Goal: Task Accomplishment & Management: Manage account settings

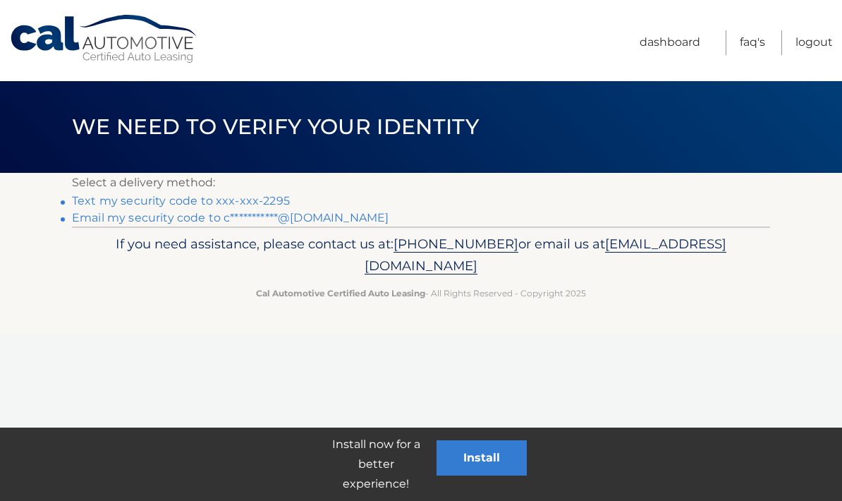
click at [258, 195] on link "Text my security code to xxx-xxx-2295" at bounding box center [181, 200] width 218 height 13
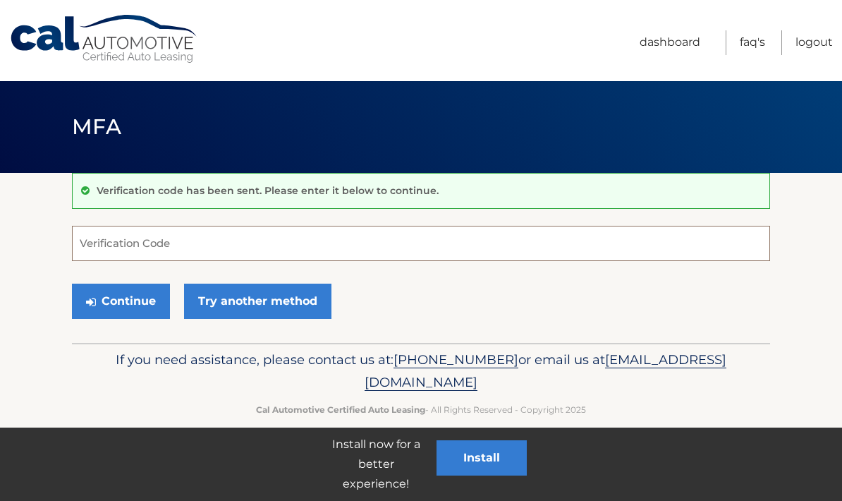
click at [167, 250] on input "Verification Code" at bounding box center [421, 243] width 698 height 35
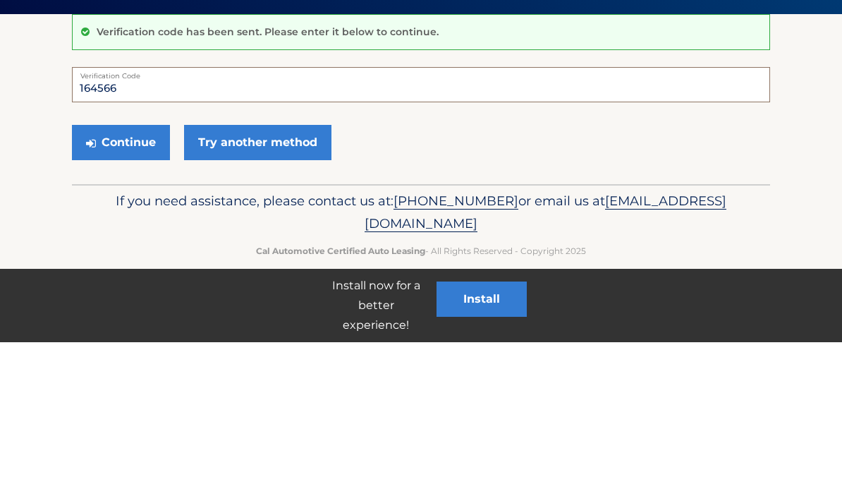
type input "164566"
click at [149, 283] on button "Continue" at bounding box center [121, 300] width 98 height 35
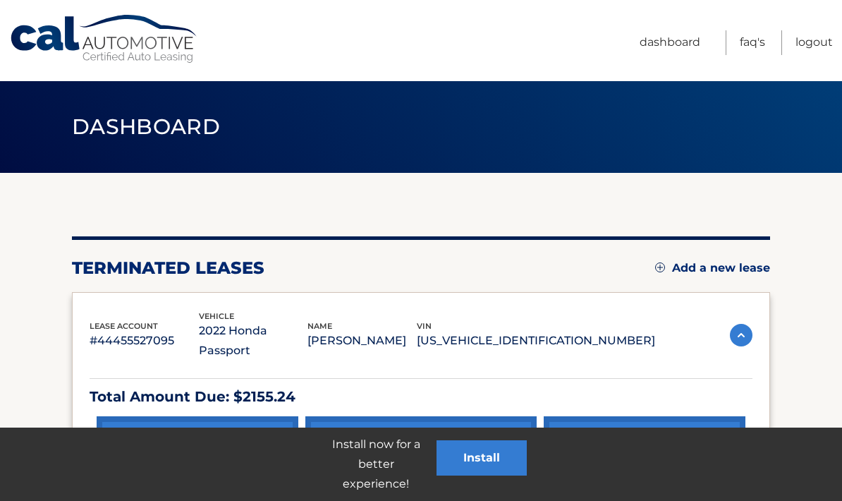
click at [267, 384] on p "Total Amount Due: $2155.24" at bounding box center [421, 396] width 663 height 25
click at [261, 439] on link "make a payment" at bounding box center [198, 453] width 202 height 75
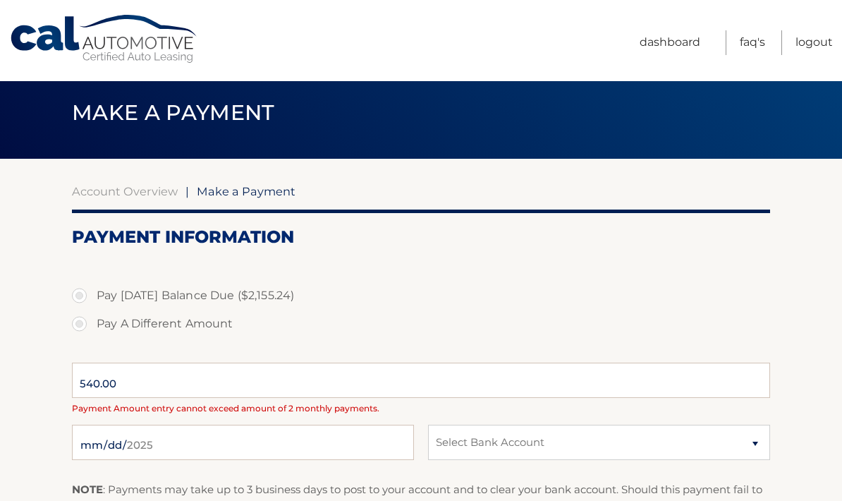
select select "NmY4OTI2NjEtNTgwMy00MGVhLWI3OTgtNzEzZGQ4MTQzNzk4"
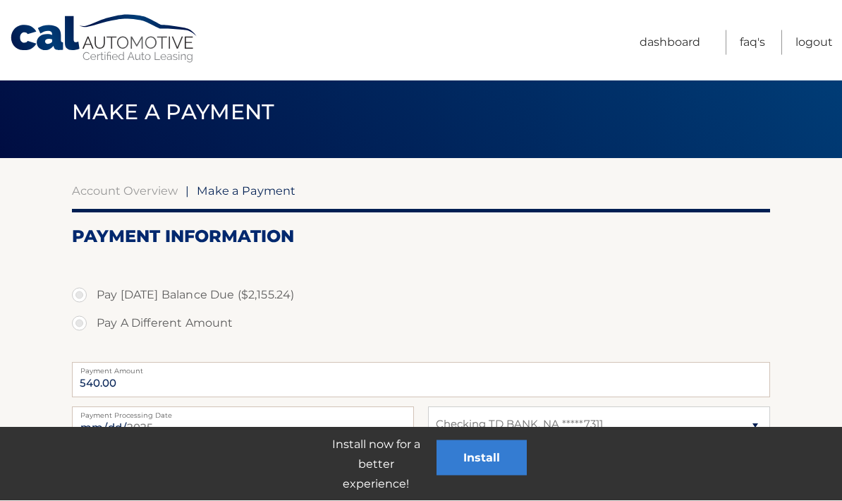
scroll to position [15, 0]
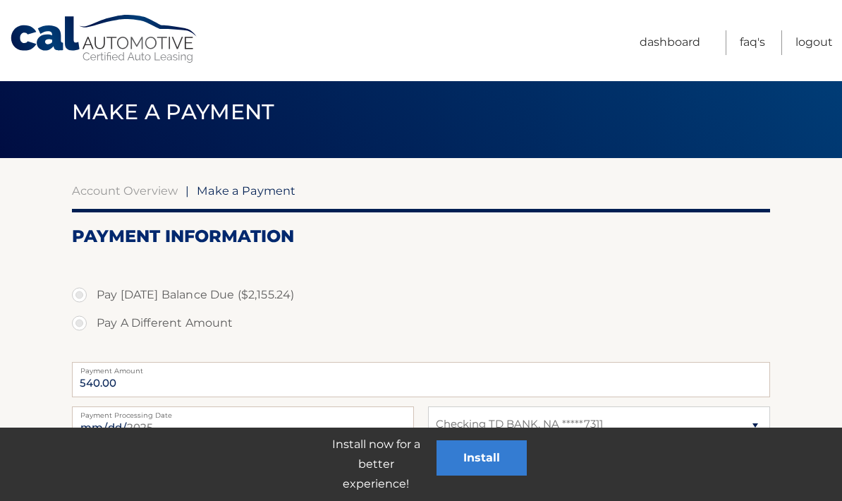
click at [654, 35] on link "Dashboard" at bounding box center [670, 42] width 61 height 25
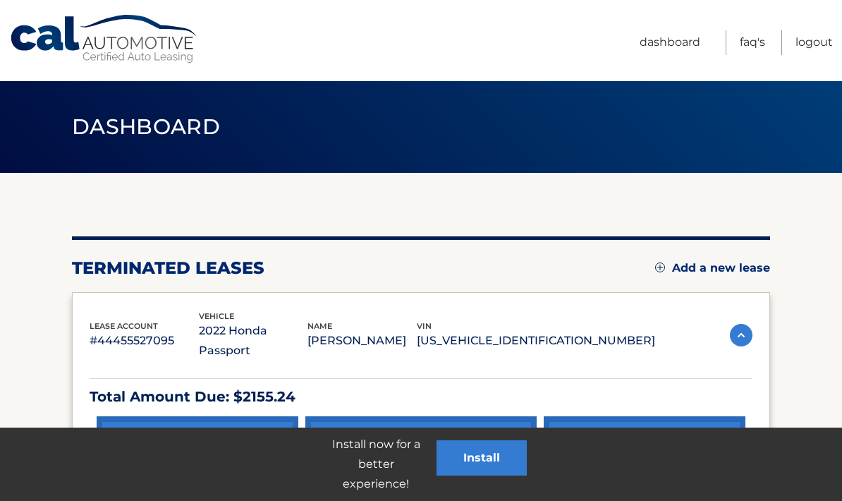
click at [445, 436] on link "Add/Remove bank account info" at bounding box center [420, 453] width 231 height 75
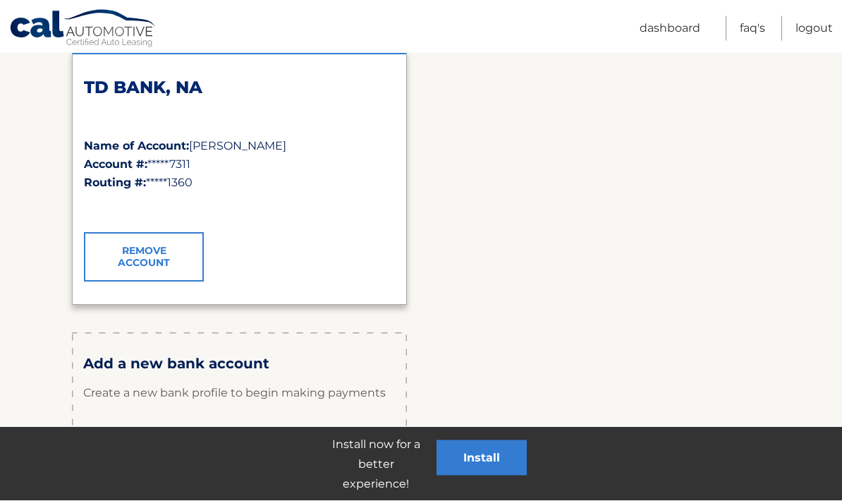
scroll to position [231, 0]
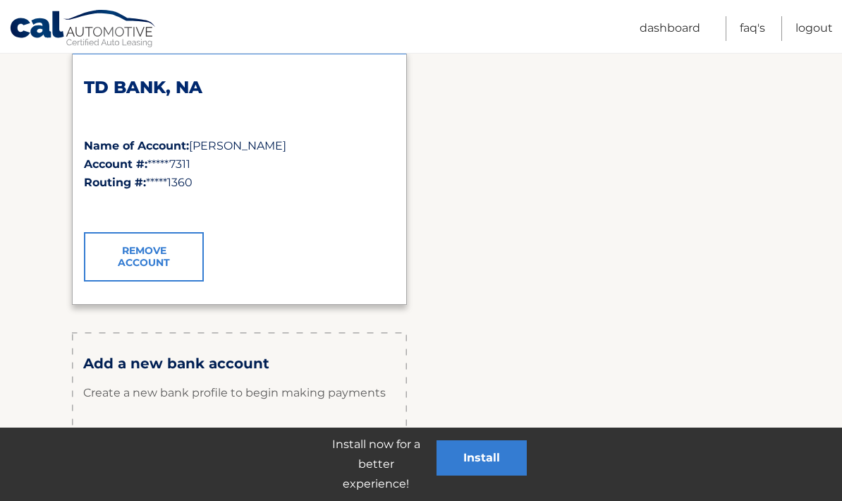
click at [170, 261] on link "Remove Account" at bounding box center [144, 256] width 120 height 49
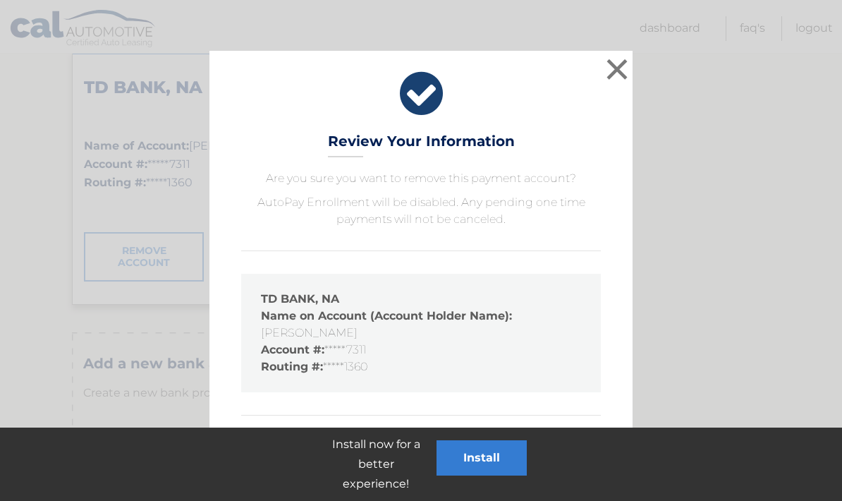
click at [384, 468] on button "remove payment account" at bounding box center [364, 466] width 169 height 45
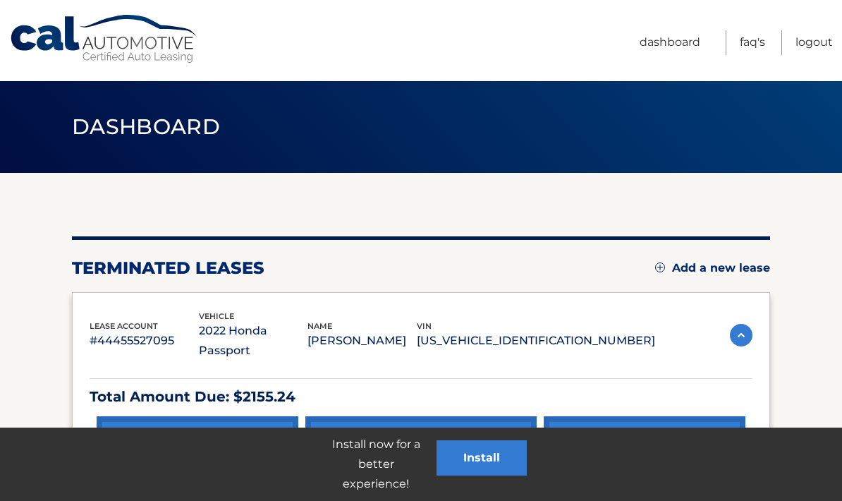
click at [623, 434] on link "payment history" at bounding box center [645, 453] width 202 height 75
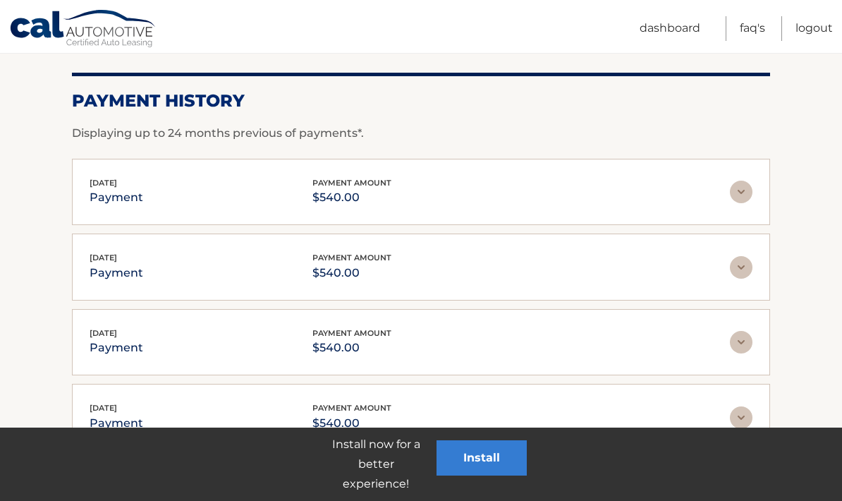
scroll to position [170, 0]
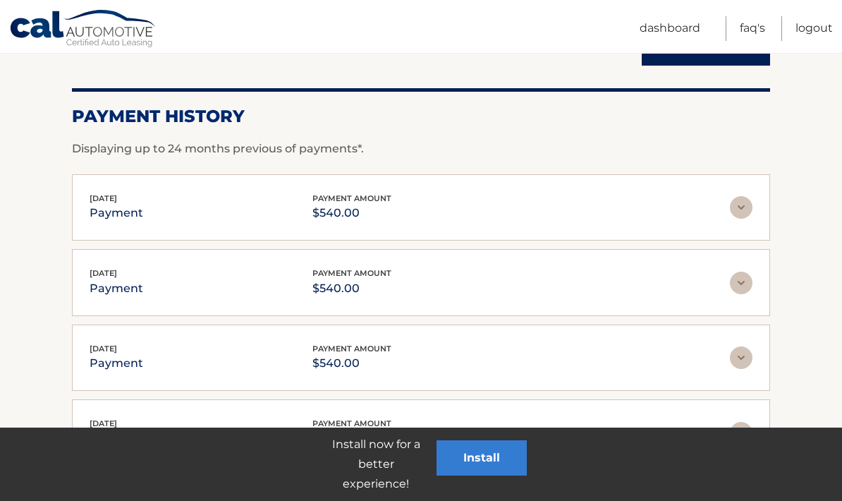
click at [678, 18] on link "Dashboard" at bounding box center [670, 28] width 61 height 25
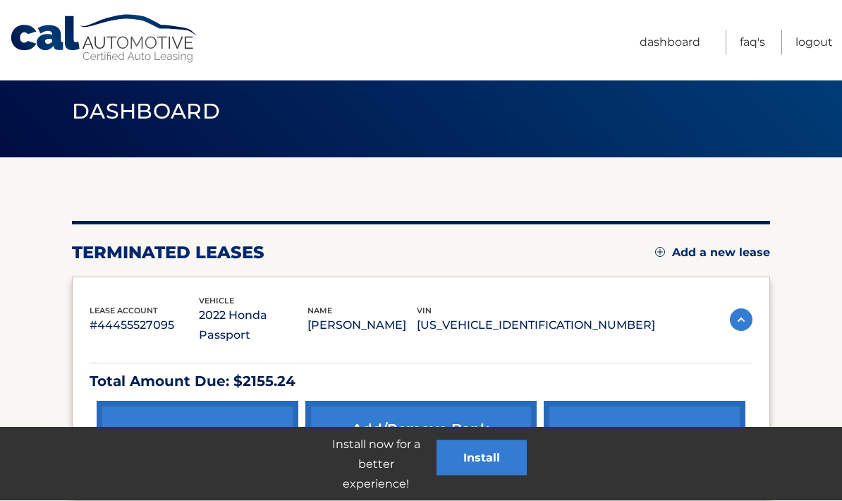
scroll to position [14, 0]
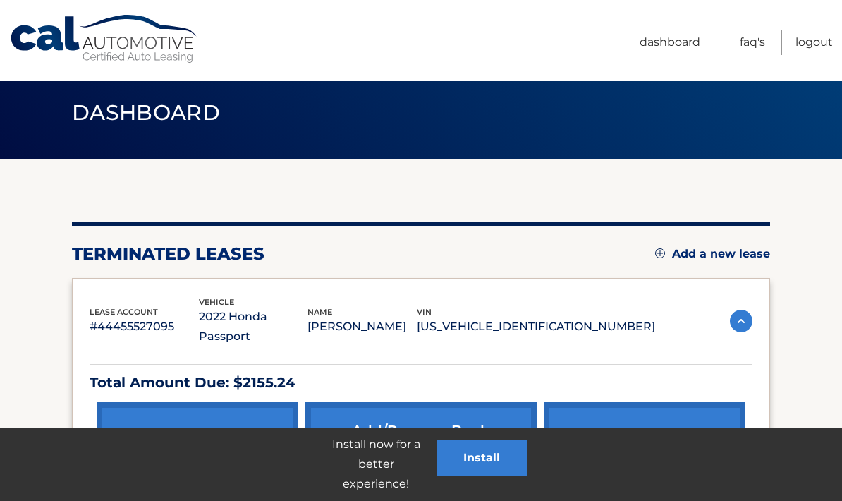
click at [522, 91] on header "Dashboard" at bounding box center [421, 113] width 698 height 92
click at [622, 422] on link "payment history" at bounding box center [645, 439] width 202 height 75
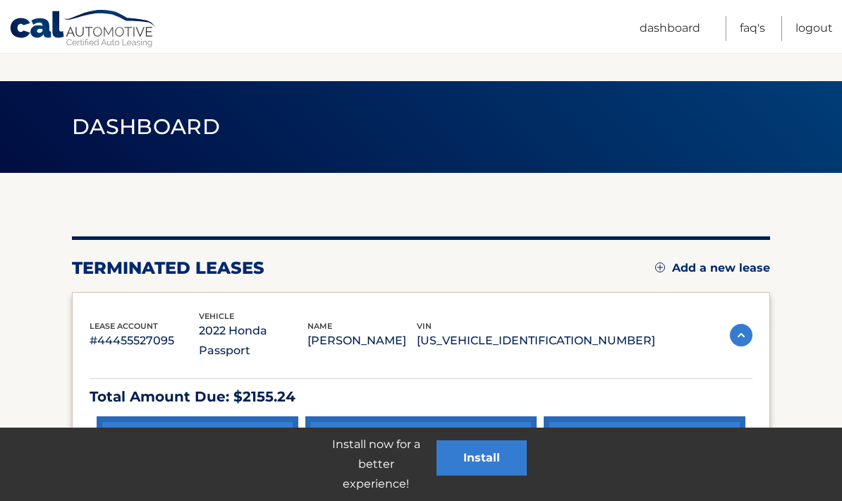
scroll to position [71, 0]
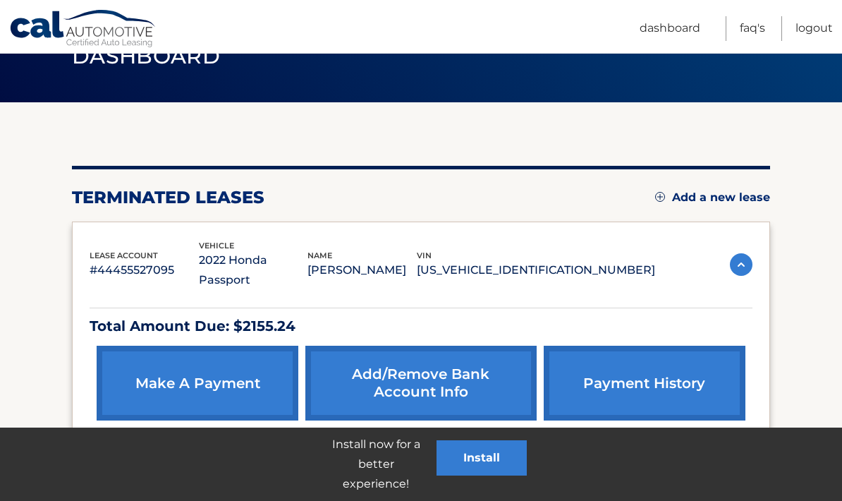
click at [741, 253] on img at bounding box center [741, 264] width 23 height 23
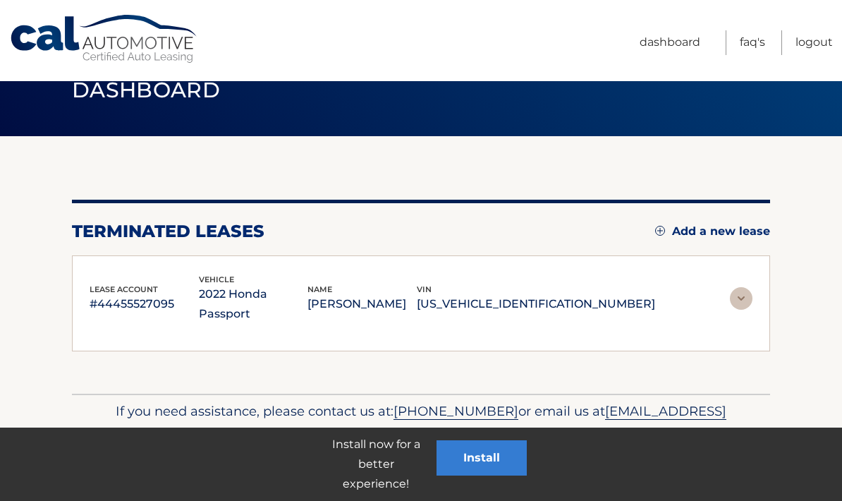
scroll to position [5, 0]
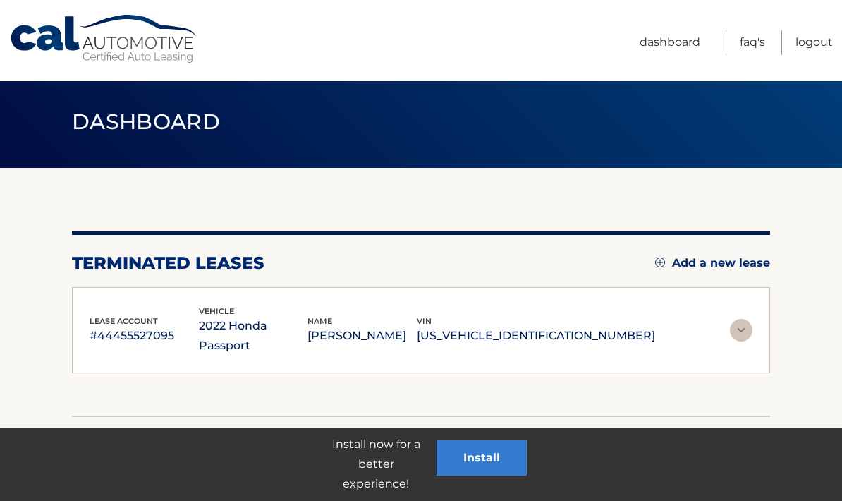
click at [741, 319] on img at bounding box center [741, 330] width 23 height 23
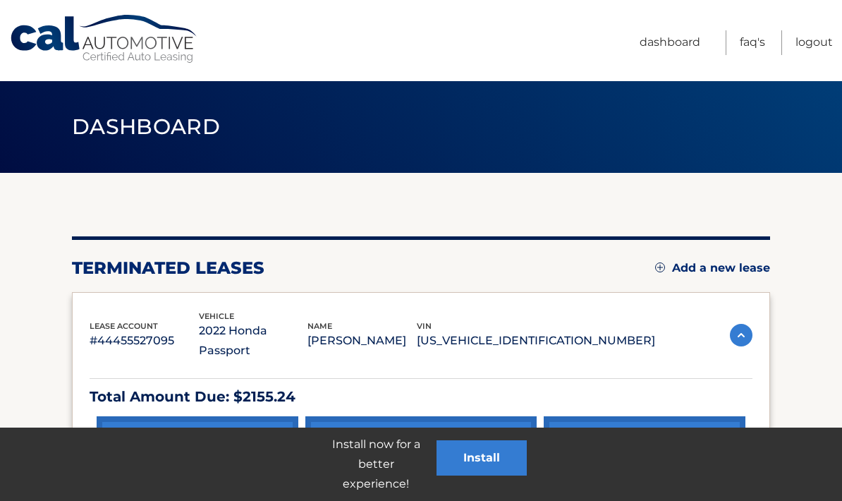
scroll to position [86, 0]
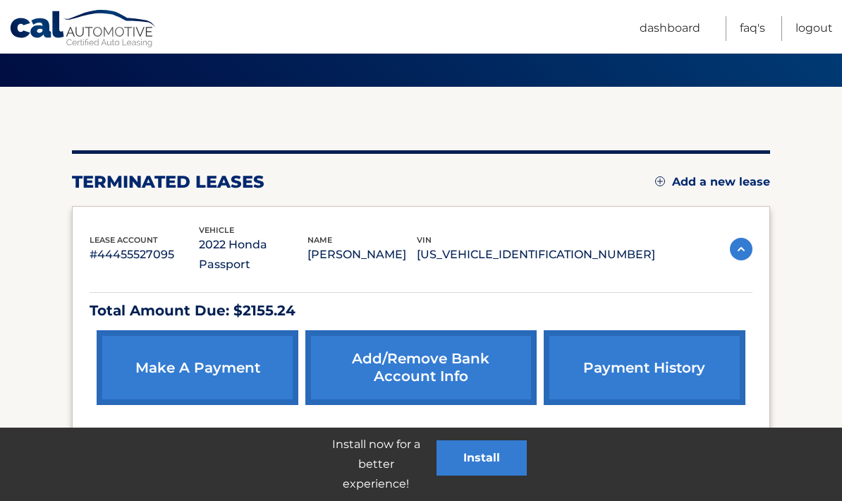
click at [132, 245] on p "#44455527095" at bounding box center [144, 255] width 109 height 20
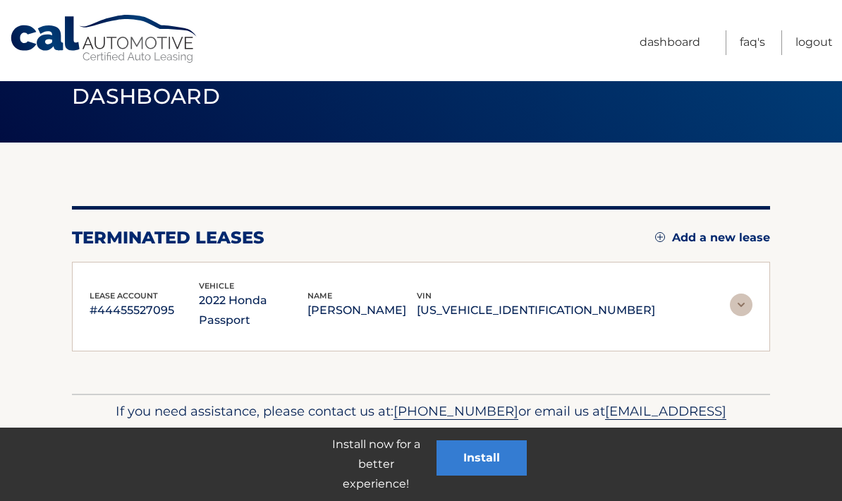
scroll to position [5, 0]
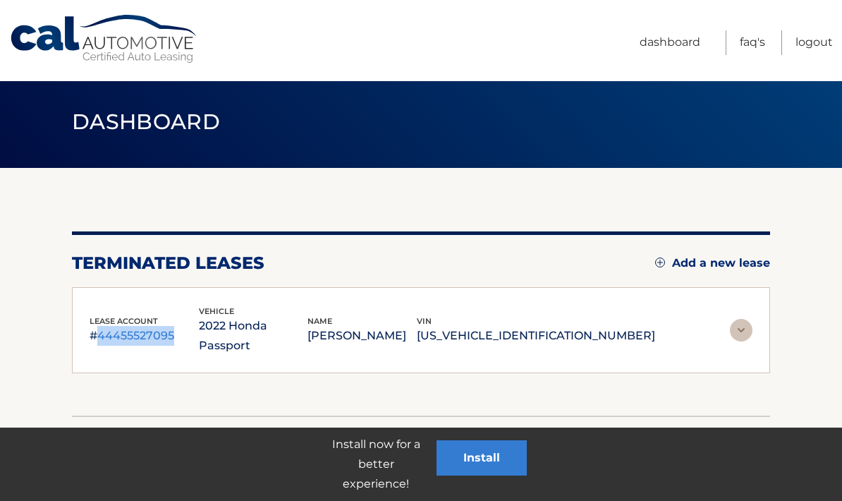
click at [166, 332] on p "#44455527095" at bounding box center [144, 336] width 109 height 20
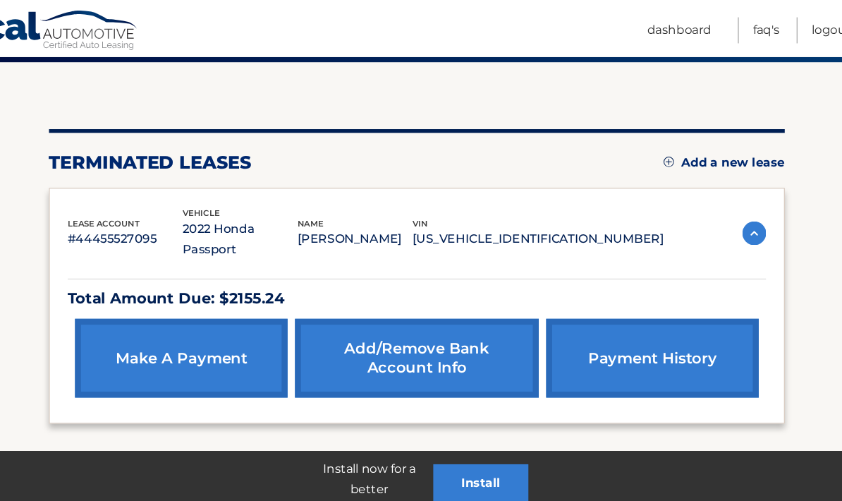
scroll to position [114, 0]
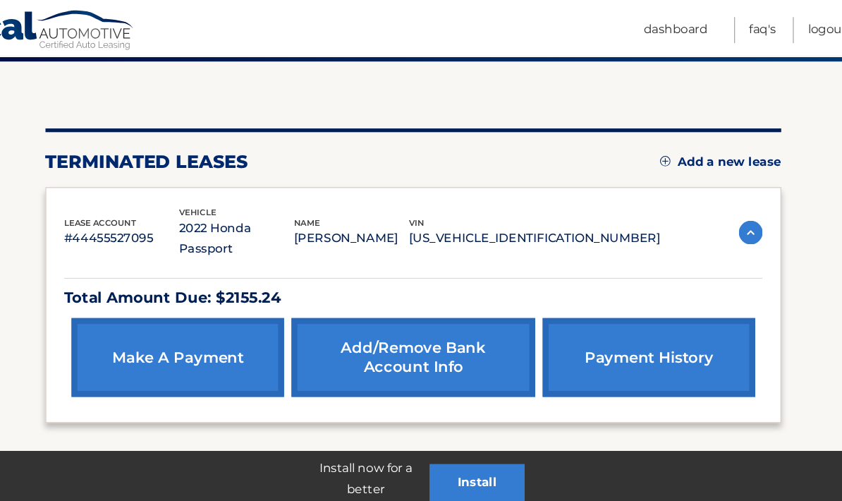
click at [493, 453] on span "[PHONE_NUMBER]" at bounding box center [455, 461] width 125 height 17
click at [496, 453] on span "[PHONE_NUMBER]" at bounding box center [455, 461] width 125 height 17
click at [469, 475] on button "Install" at bounding box center [482, 457] width 90 height 35
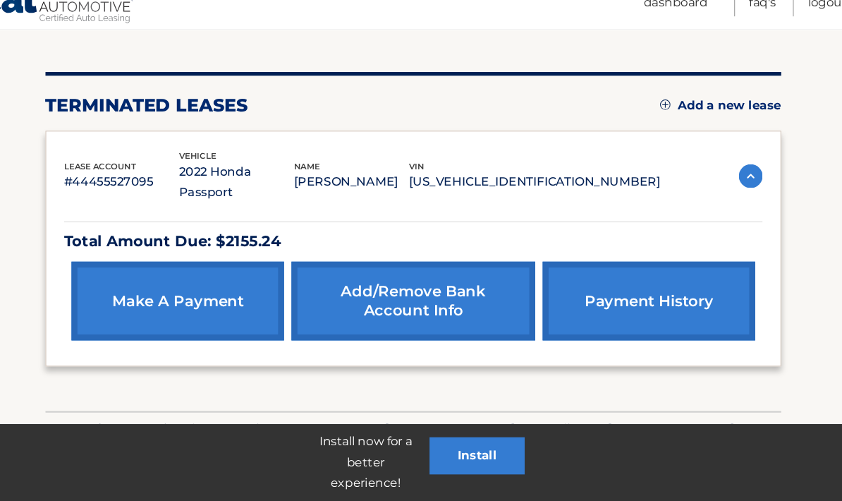
click at [458, 440] on button "Install" at bounding box center [482, 457] width 90 height 35
click at [463, 440] on button "Install" at bounding box center [482, 457] width 90 height 35
click at [353, 441] on p "Install now for a better experience!" at bounding box center [375, 463] width 121 height 59
click at [457, 440] on button "Install" at bounding box center [482, 457] width 90 height 35
click at [417, 274] on link "Add/Remove bank account info" at bounding box center [420, 311] width 231 height 75
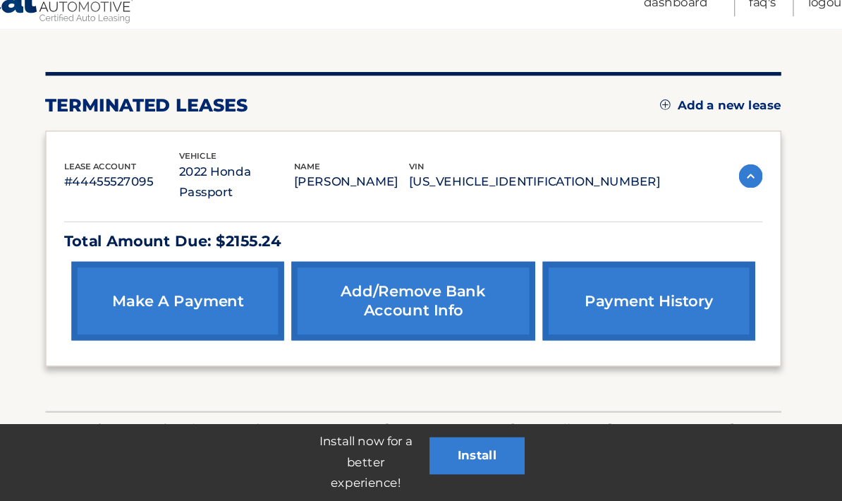
click at [456, 440] on button "Install" at bounding box center [482, 457] width 90 height 35
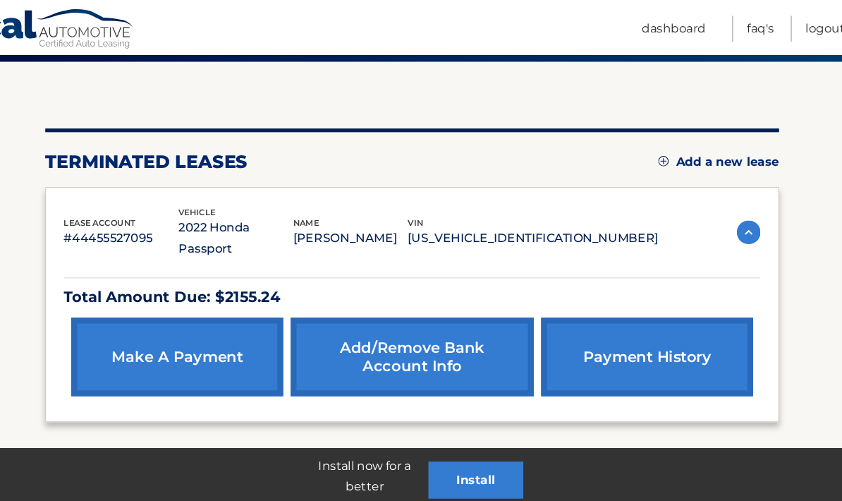
scroll to position [113, 0]
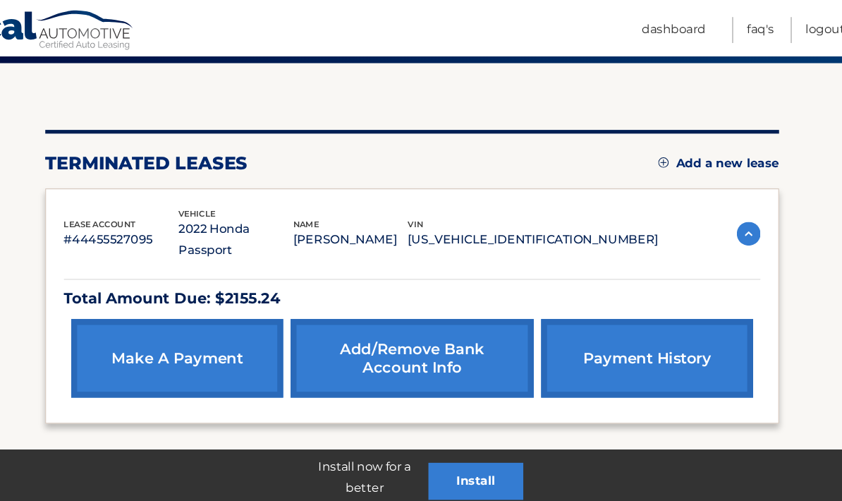
click at [492, 454] on span "[PHONE_NUMBER]" at bounding box center [455, 462] width 125 height 17
click at [499, 454] on span "[PHONE_NUMBER]" at bounding box center [455, 462] width 125 height 17
click at [501, 454] on span "[PHONE_NUMBER]" at bounding box center [455, 462] width 125 height 17
click at [489, 454] on span "[PHONE_NUMBER]" at bounding box center [455, 462] width 125 height 17
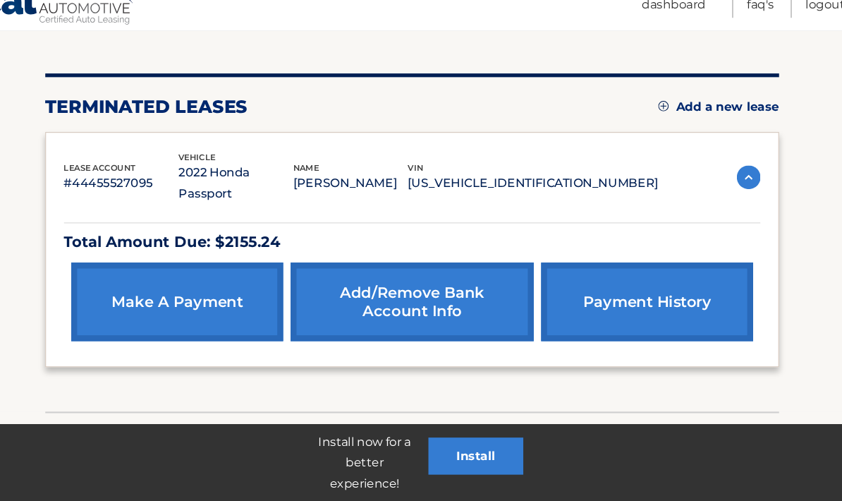
click at [463, 425] on span "[PHONE_NUMBER]" at bounding box center [455, 433] width 125 height 17
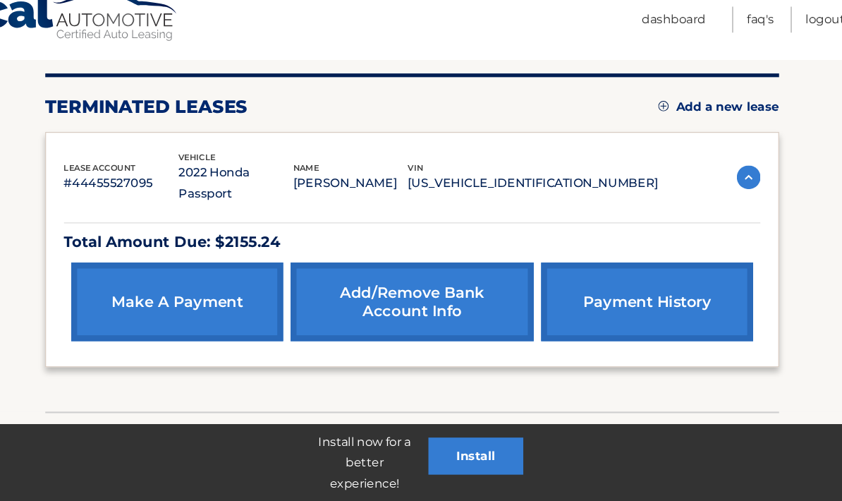
scroll to position [0, 0]
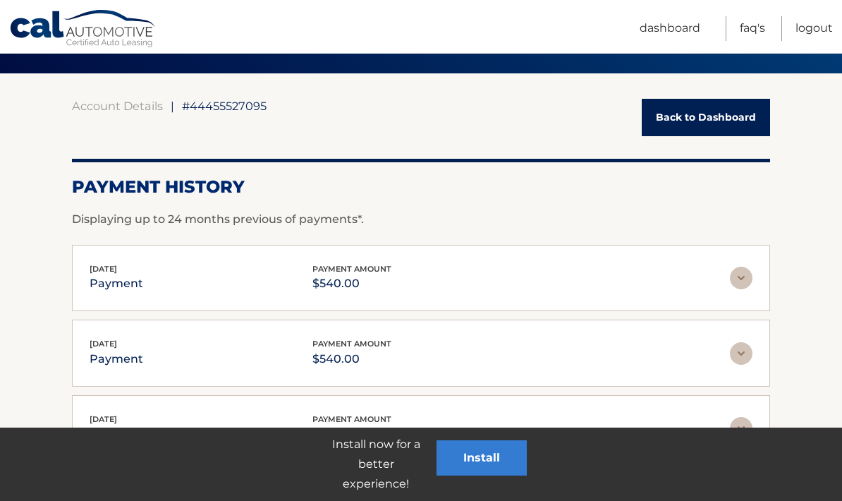
scroll to position [99, 0]
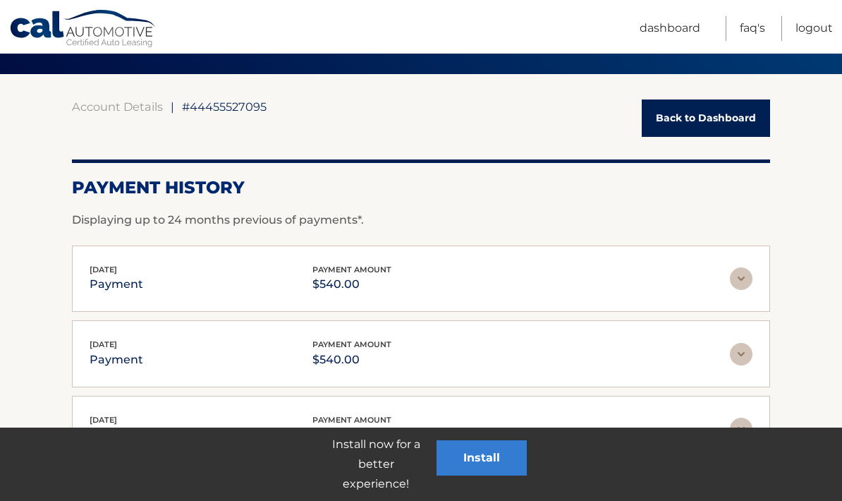
click at [225, 109] on span "#44455527095" at bounding box center [224, 106] width 85 height 14
click at [233, 111] on span "#44455527095" at bounding box center [224, 106] width 85 height 14
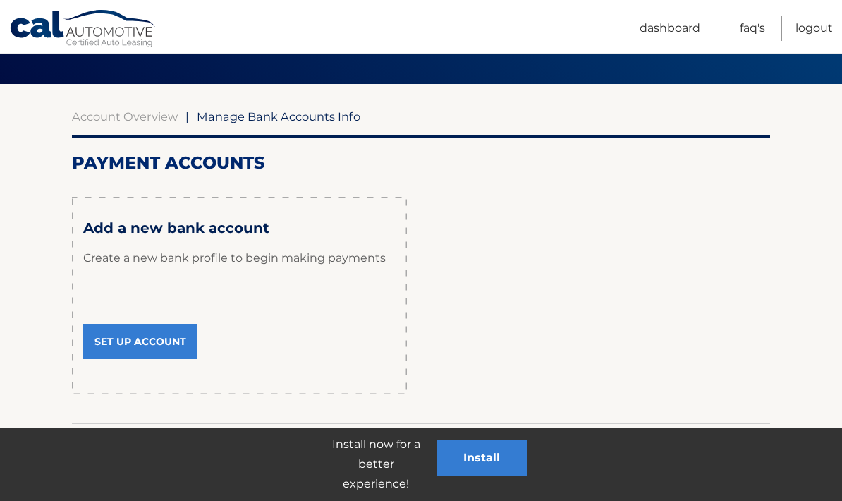
scroll to position [88, 0]
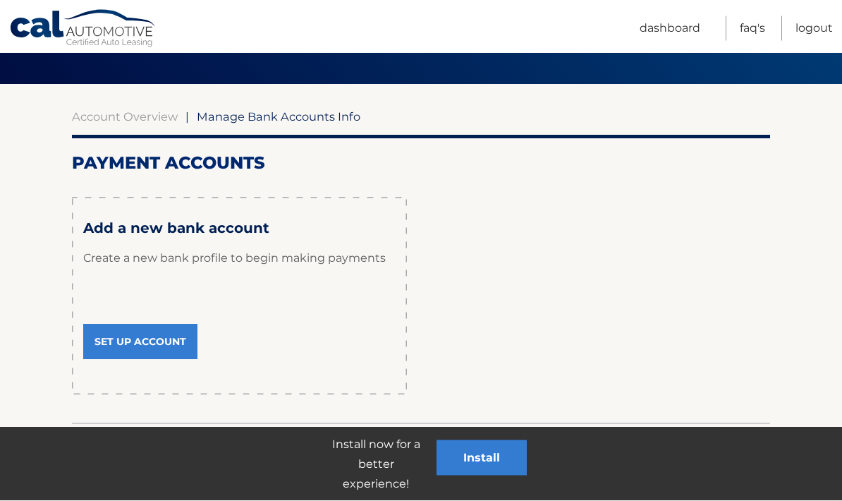
click at [137, 115] on link "Account Overview" at bounding box center [125, 117] width 106 height 14
click at [149, 113] on link "Account Overview" at bounding box center [125, 117] width 106 height 14
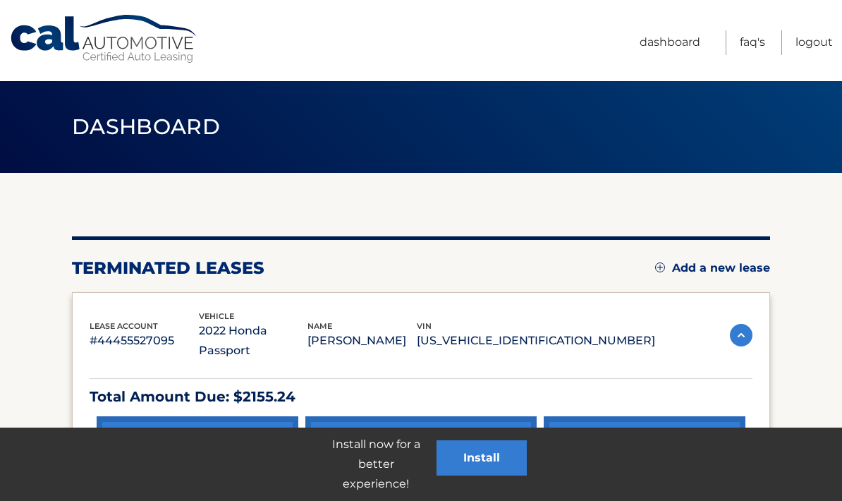
click at [490, 475] on button "Install" at bounding box center [482, 457] width 90 height 35
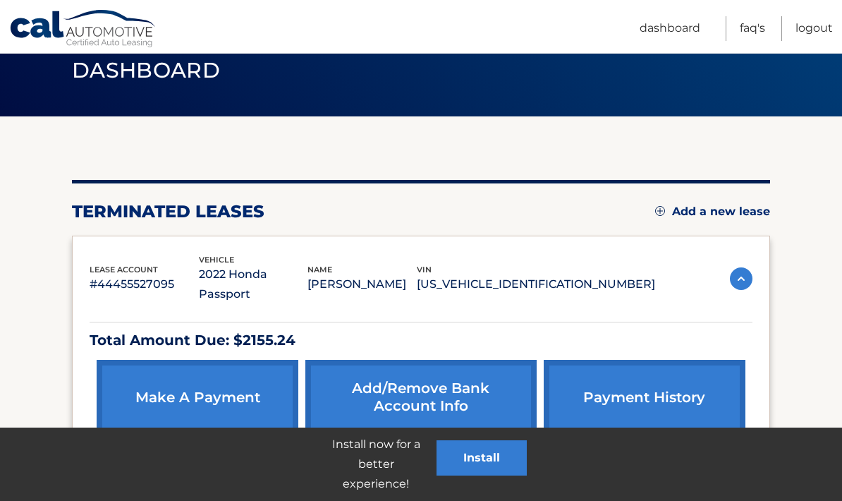
click at [685, 28] on link "Dashboard" at bounding box center [670, 28] width 61 height 25
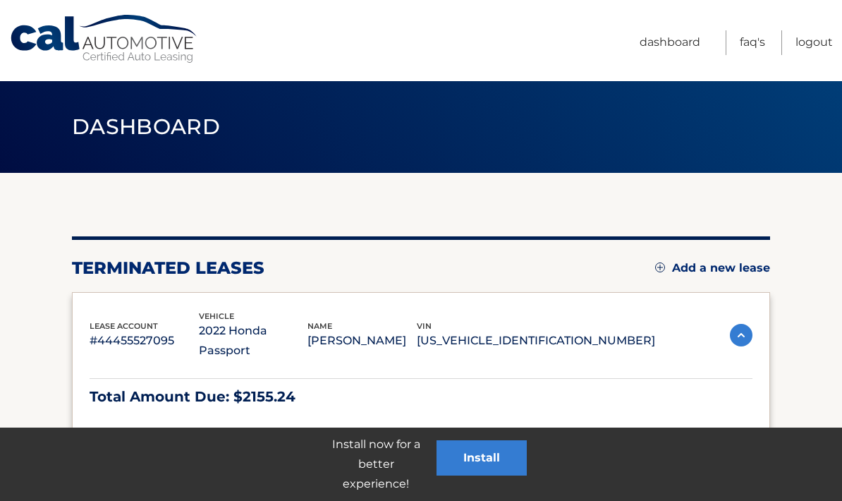
click at [678, 20] on ul "Dashboard FAQ's Logout" at bounding box center [736, 40] width 193 height 81
